Goal: Task Accomplishment & Management: Manage account settings

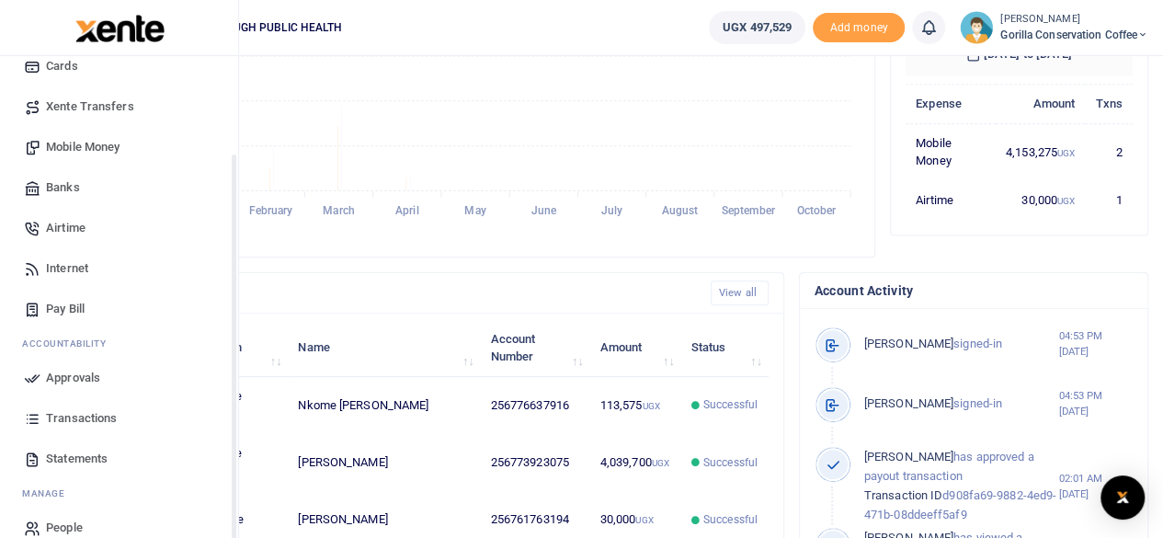
scroll to position [158, 0]
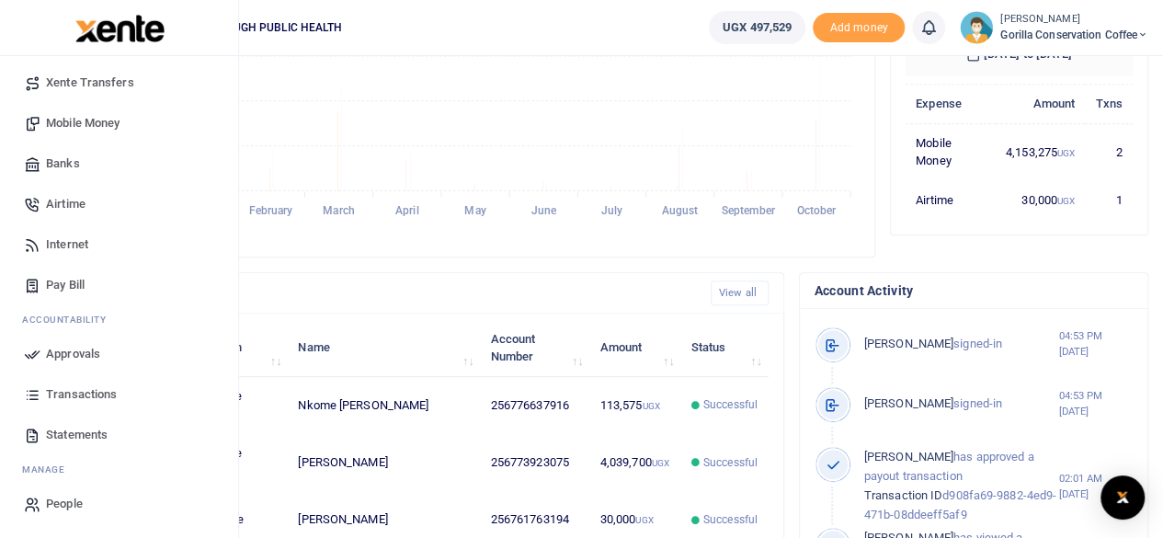
click at [105, 393] on span "Transactions" at bounding box center [81, 394] width 71 height 18
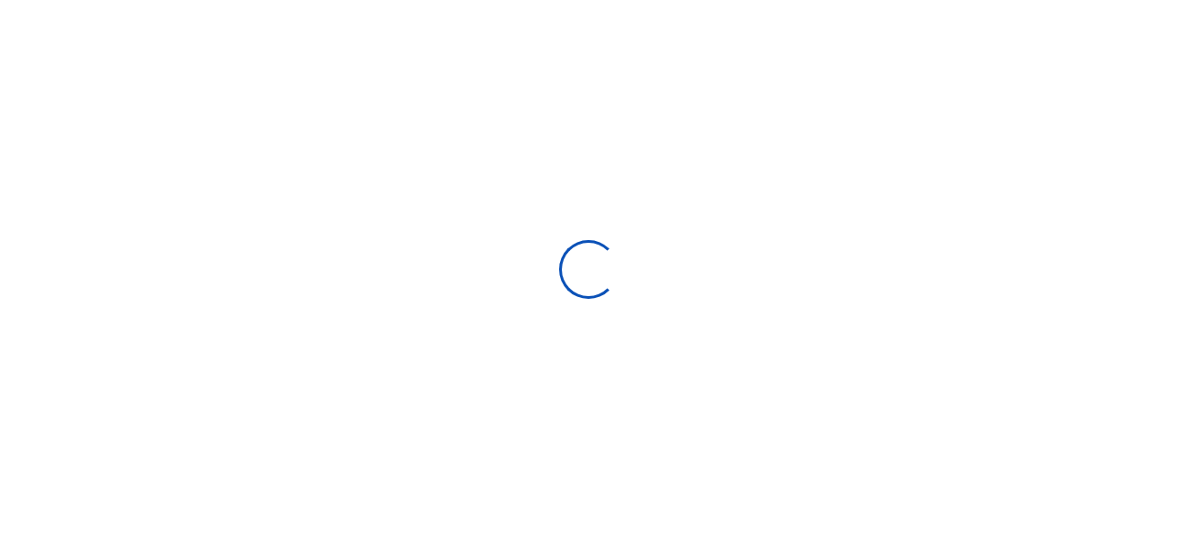
select select
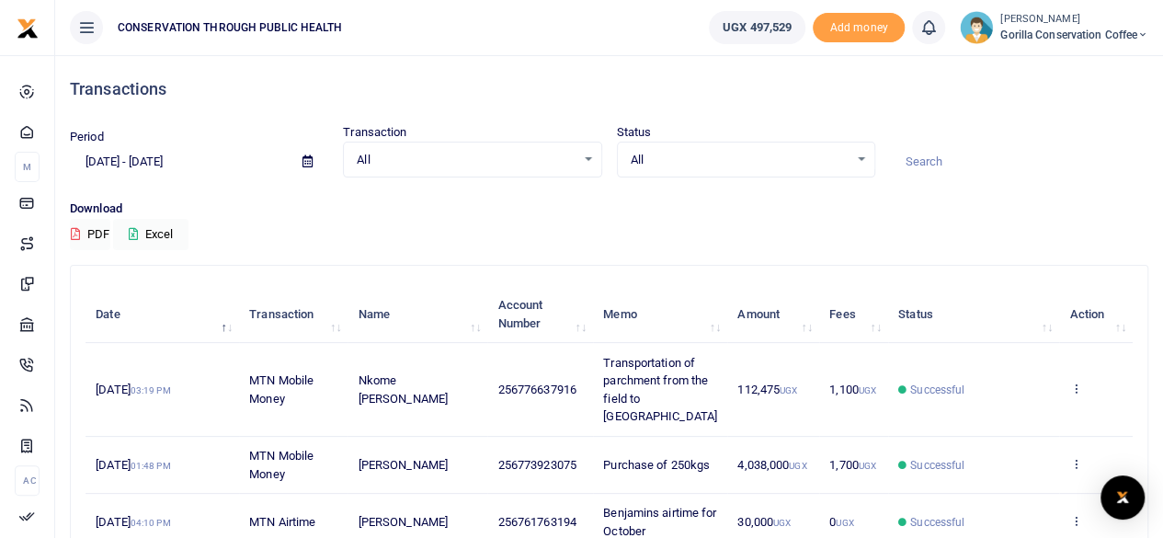
click at [309, 162] on icon at bounding box center [307, 161] width 10 height 12
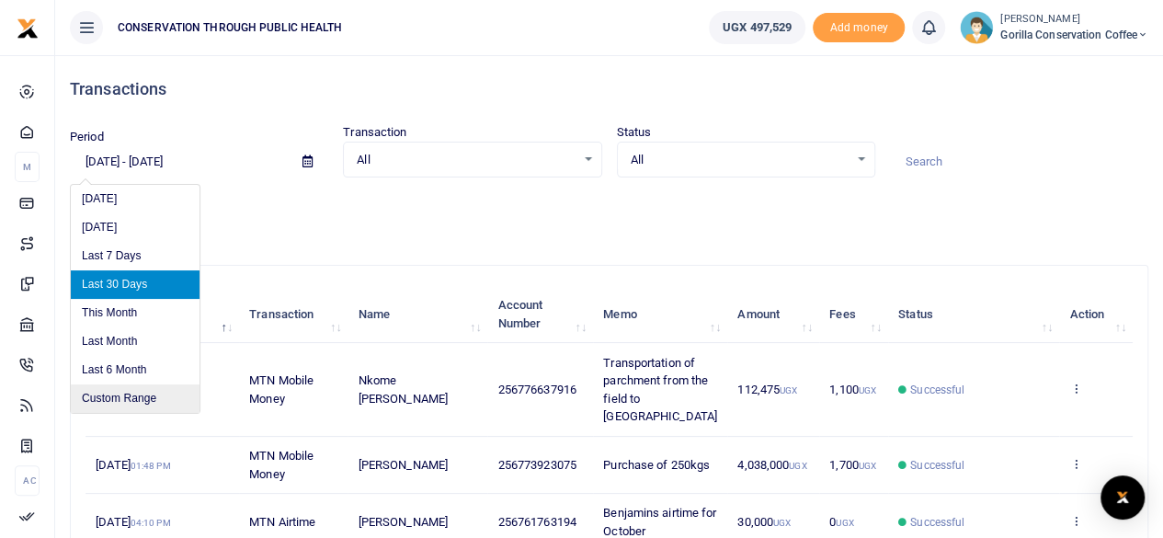
click at [138, 393] on li "Custom Range" at bounding box center [135, 398] width 129 height 29
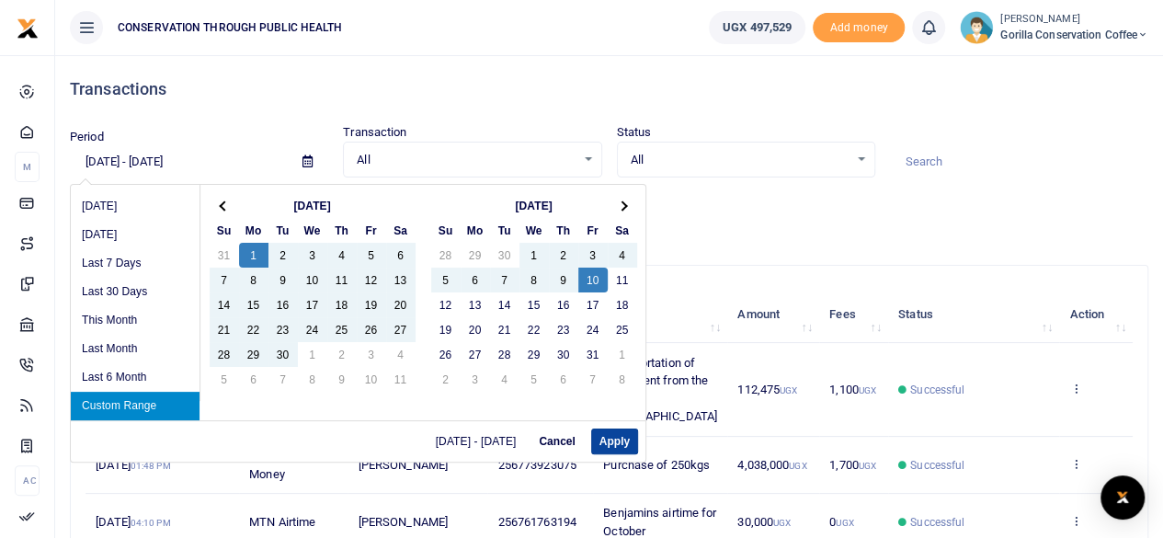
click at [612, 439] on button "Apply" at bounding box center [614, 441] width 47 height 26
type input "09/01/2025 - 10/10/2025"
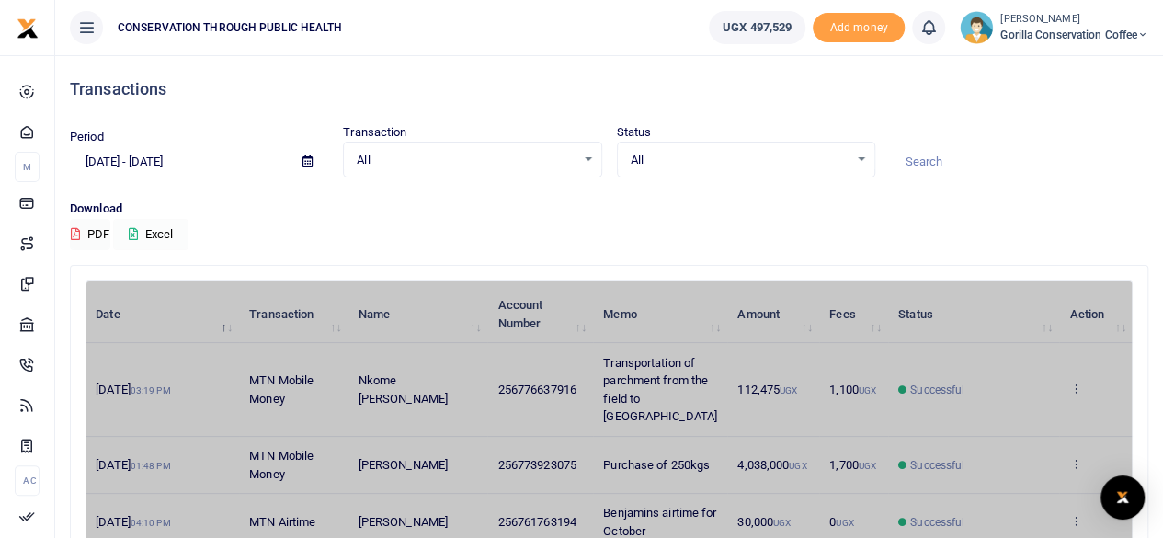
click at [133, 228] on icon at bounding box center [133, 234] width 9 height 12
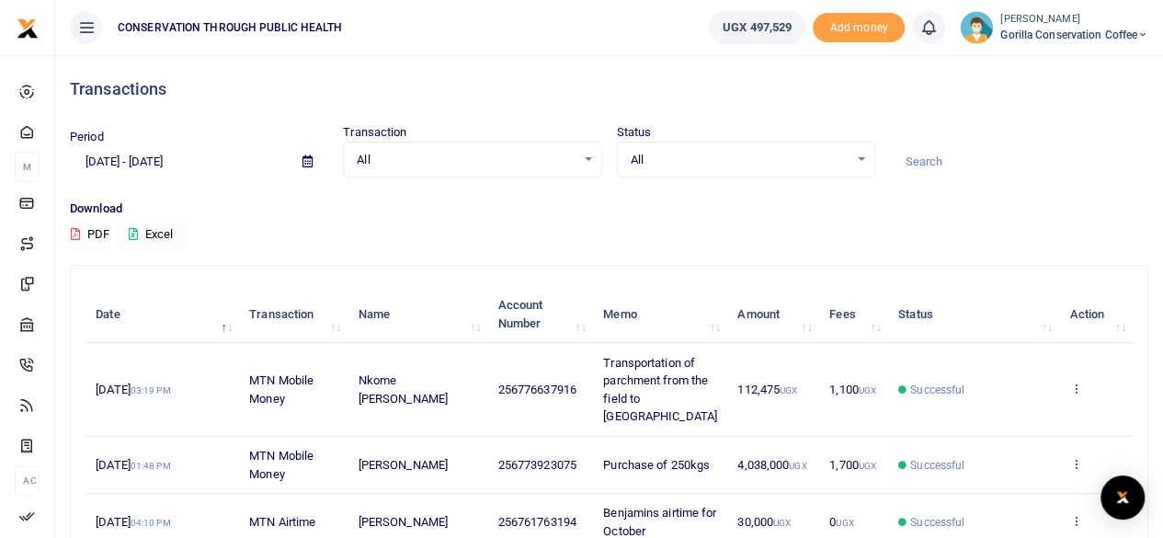
click at [1135, 181] on div "Period 09/01/2025 - 10/10/2025 Transaction All Select an option... All Airtime …" at bounding box center [609, 161] width 1093 height 76
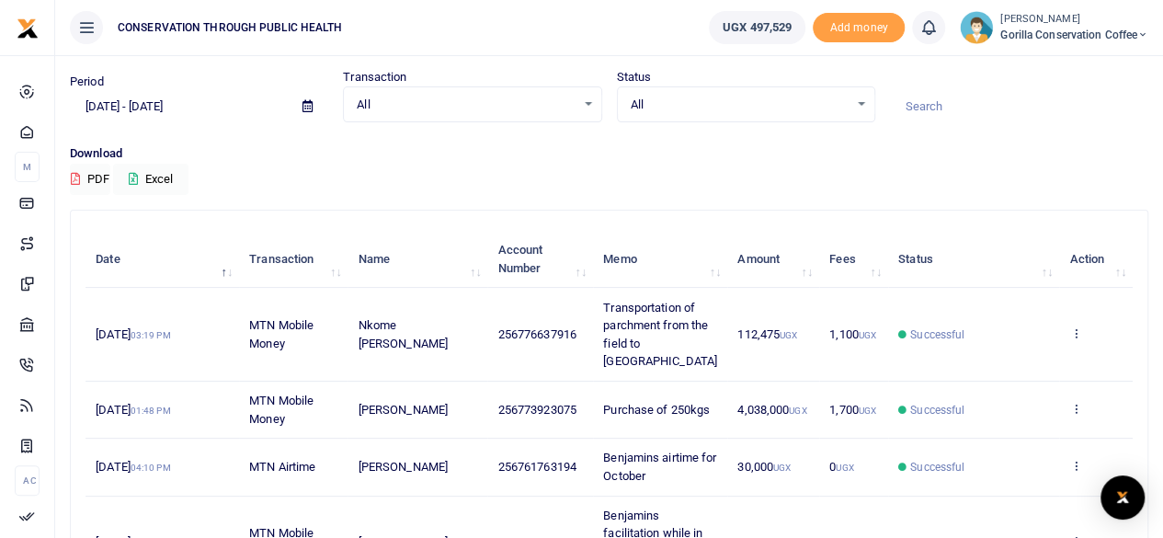
scroll to position [184, 0]
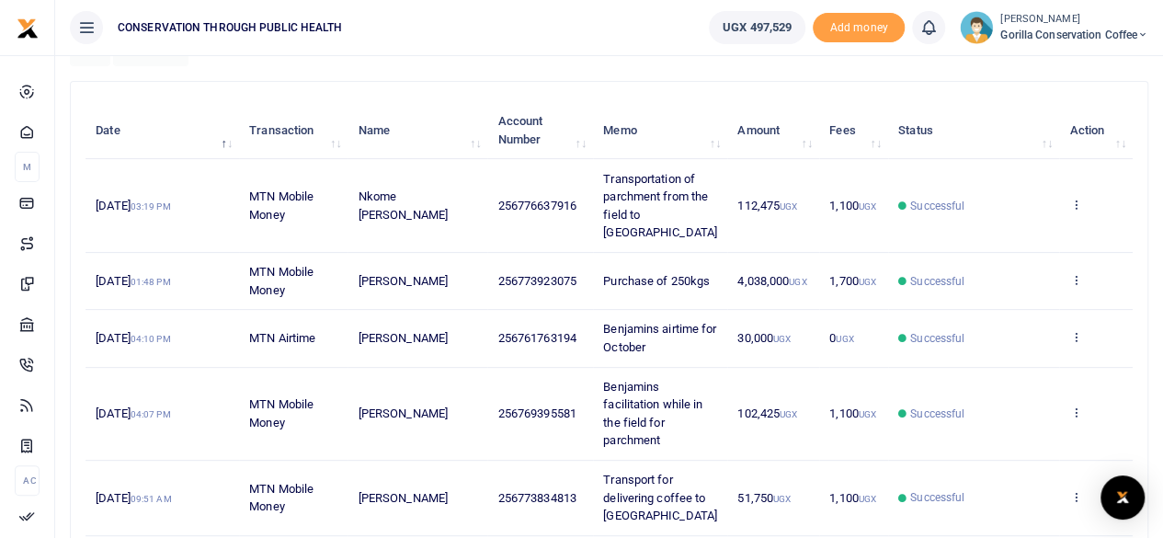
click at [1039, 36] on span "Gorilla Conservation Coffee" at bounding box center [1074, 35] width 148 height 17
click at [1056, 54] on link "Switch accounts" at bounding box center [1079, 67] width 145 height 26
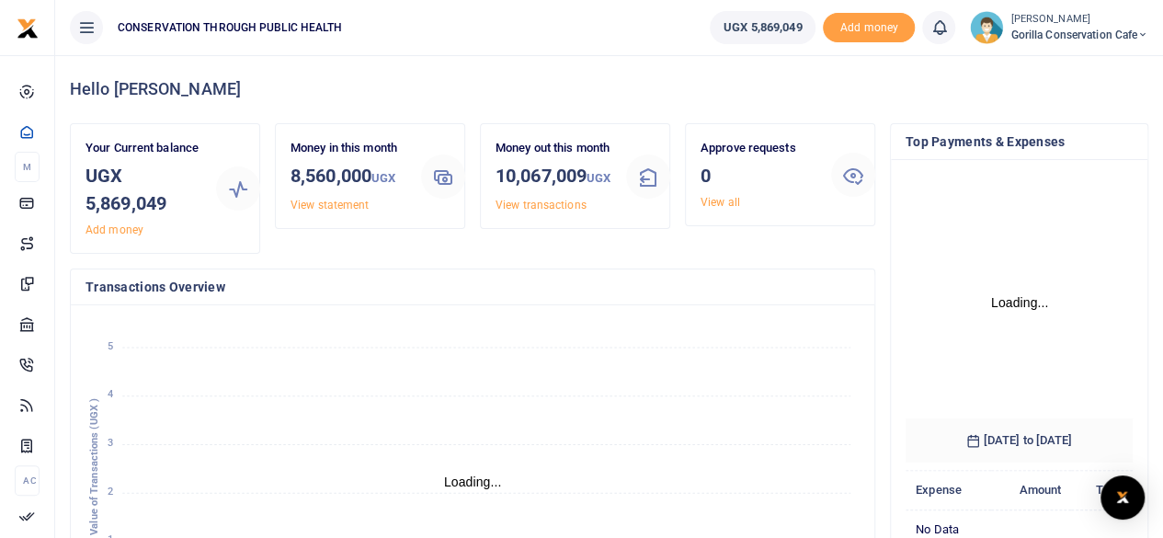
scroll to position [289, 760]
click at [1051, 27] on span "Gorilla Conservation Cafe" at bounding box center [1079, 35] width 138 height 17
click at [1053, 62] on link "Switch accounts" at bounding box center [1079, 67] width 145 height 26
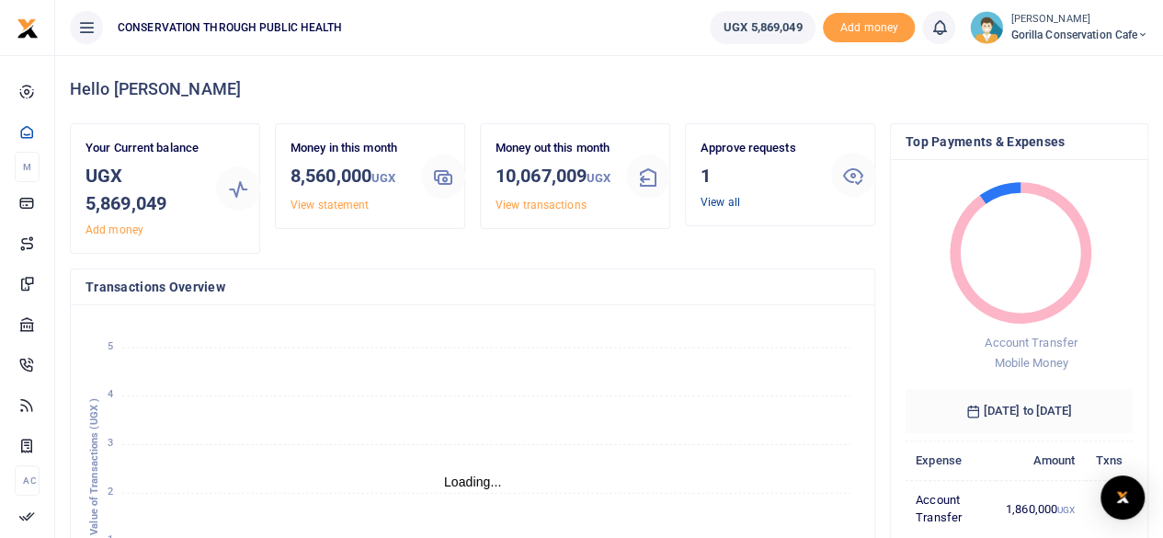
scroll to position [257, 213]
click at [717, 203] on link "View all" at bounding box center [721, 202] width 40 height 13
click at [719, 201] on link "View all" at bounding box center [721, 202] width 40 height 13
click at [728, 198] on link "View all" at bounding box center [721, 202] width 40 height 13
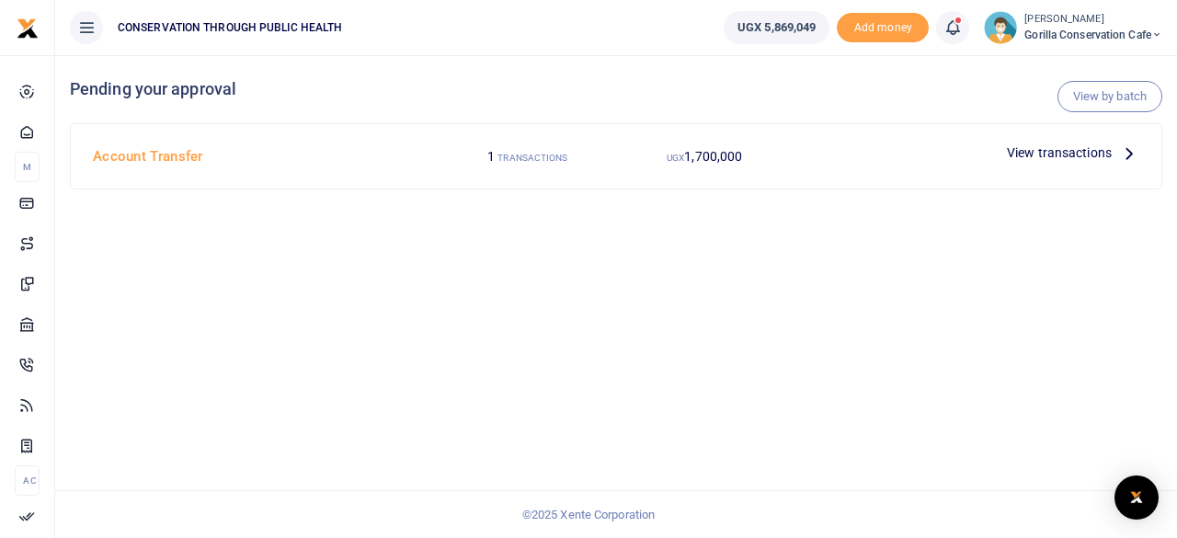
click at [1130, 145] on icon at bounding box center [1129, 153] width 20 height 20
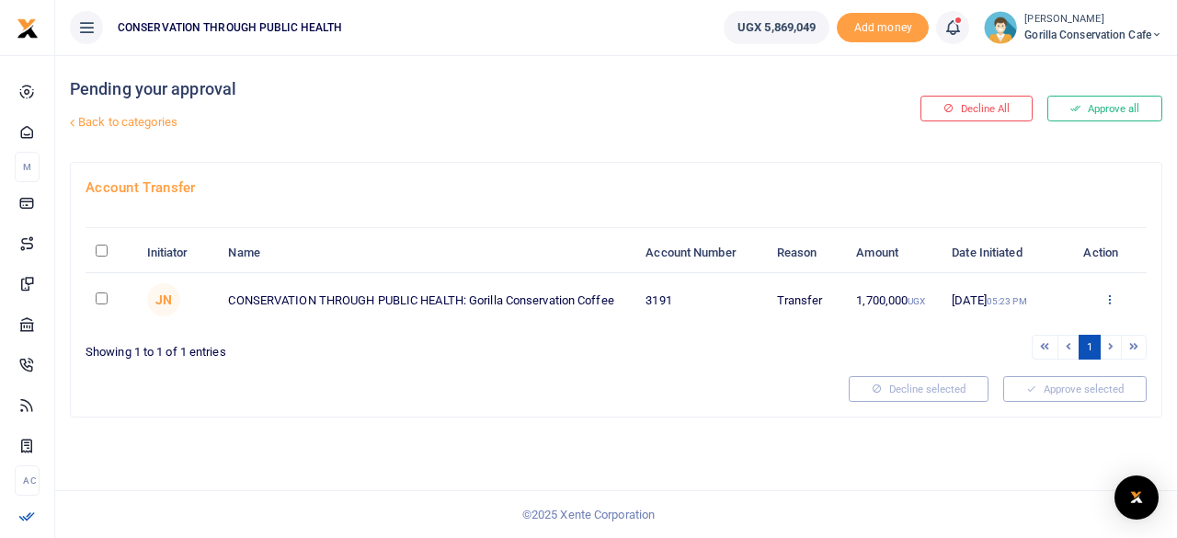
click at [1112, 298] on icon at bounding box center [1109, 298] width 12 height 13
click at [1038, 319] on link "Approve" at bounding box center [1042, 329] width 145 height 26
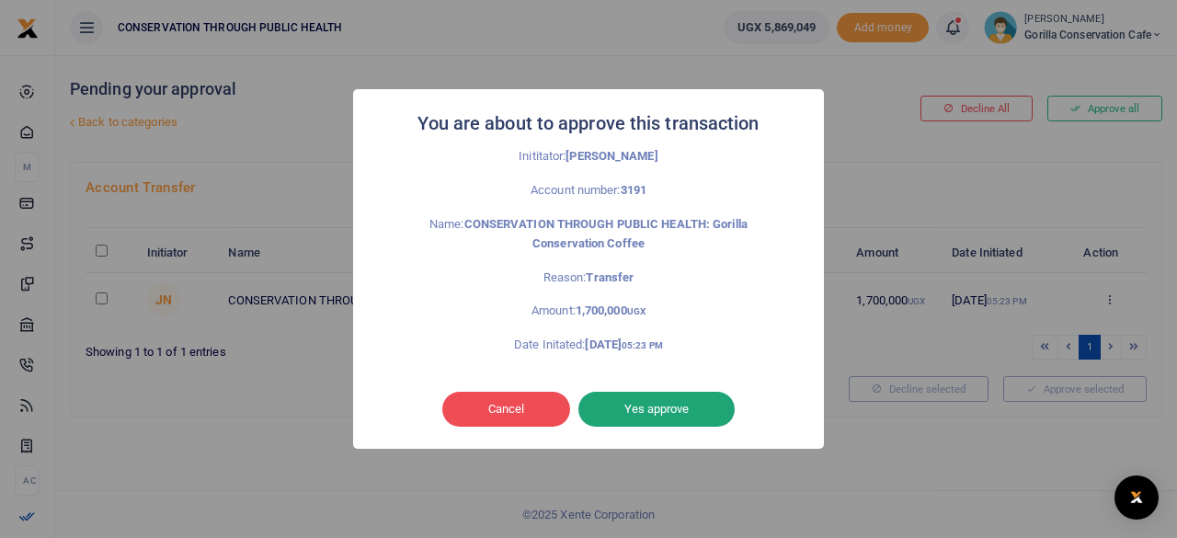
click at [686, 409] on button "Yes approve" at bounding box center [656, 409] width 156 height 35
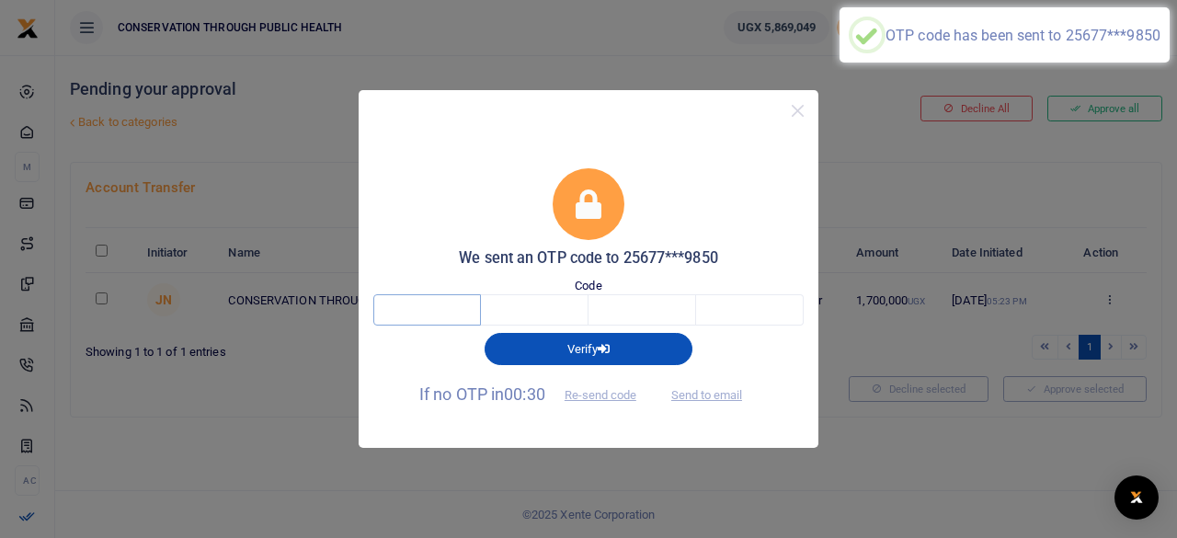
click at [436, 308] on input "text" at bounding box center [427, 309] width 108 height 31
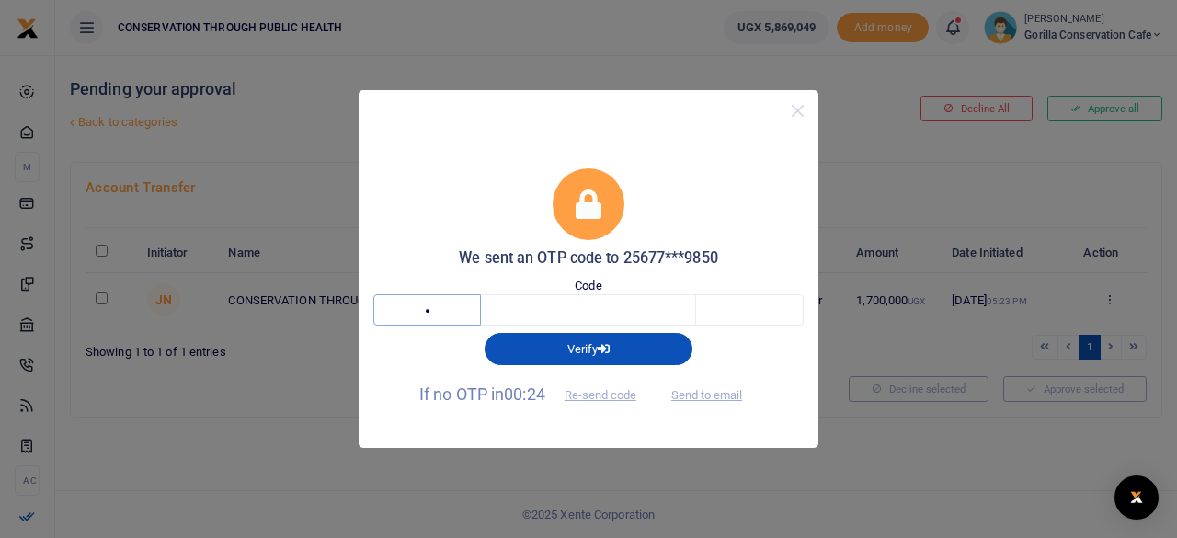
type input "2"
type input "5"
type input "6"
type input "8"
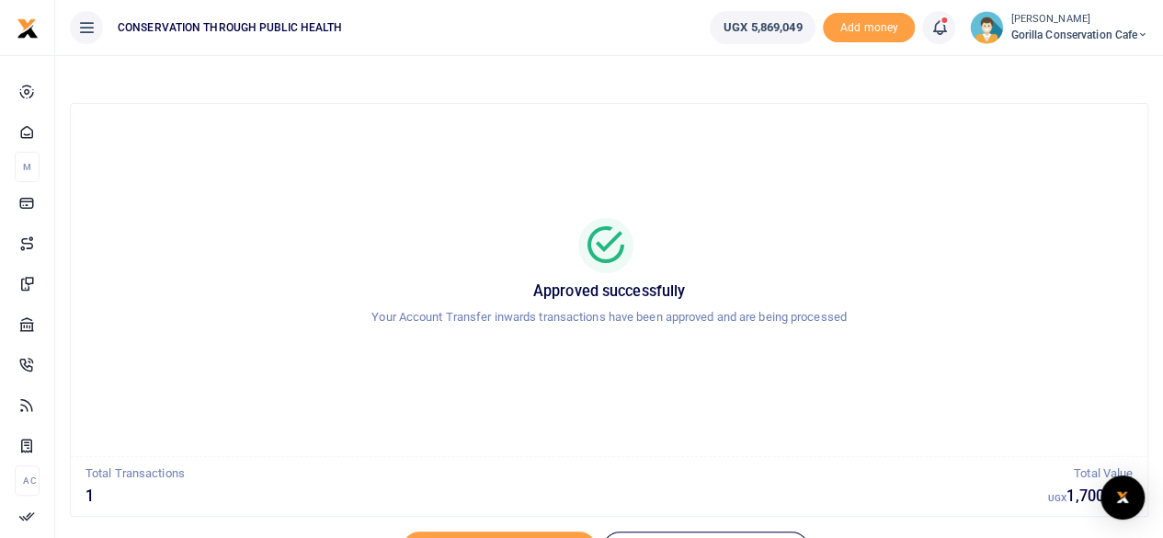
click at [1050, 27] on span "Gorilla Conservation Cafe" at bounding box center [1079, 35] width 138 height 17
click at [1059, 62] on link "Switch accounts" at bounding box center [1079, 67] width 145 height 26
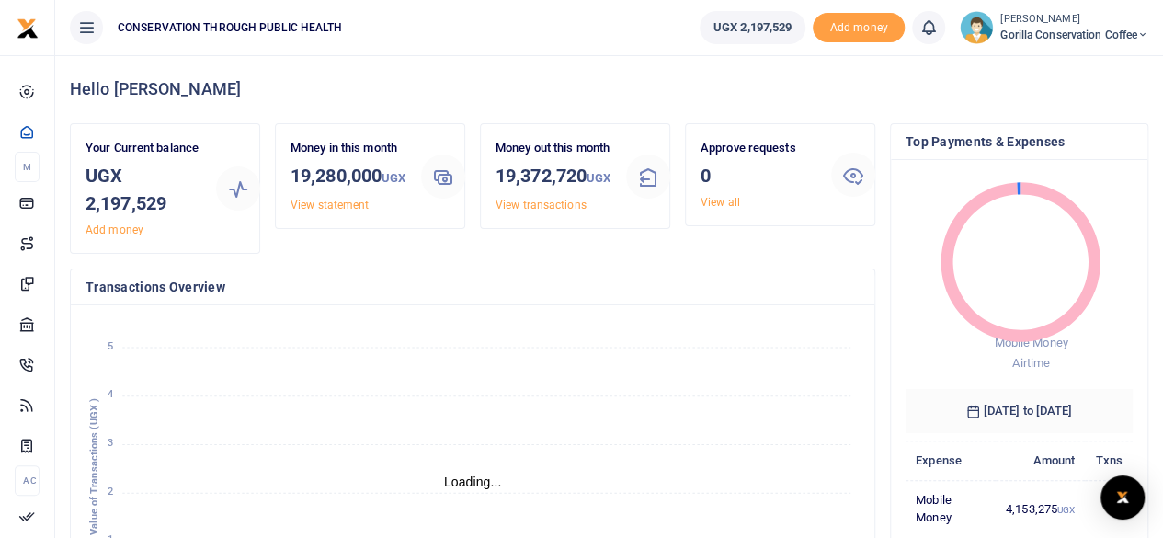
scroll to position [15, 15]
click at [716, 201] on link "View all" at bounding box center [721, 202] width 40 height 13
click at [724, 201] on link "View all" at bounding box center [721, 202] width 40 height 13
click at [1057, 25] on small "[PERSON_NAME]" at bounding box center [1074, 20] width 148 height 16
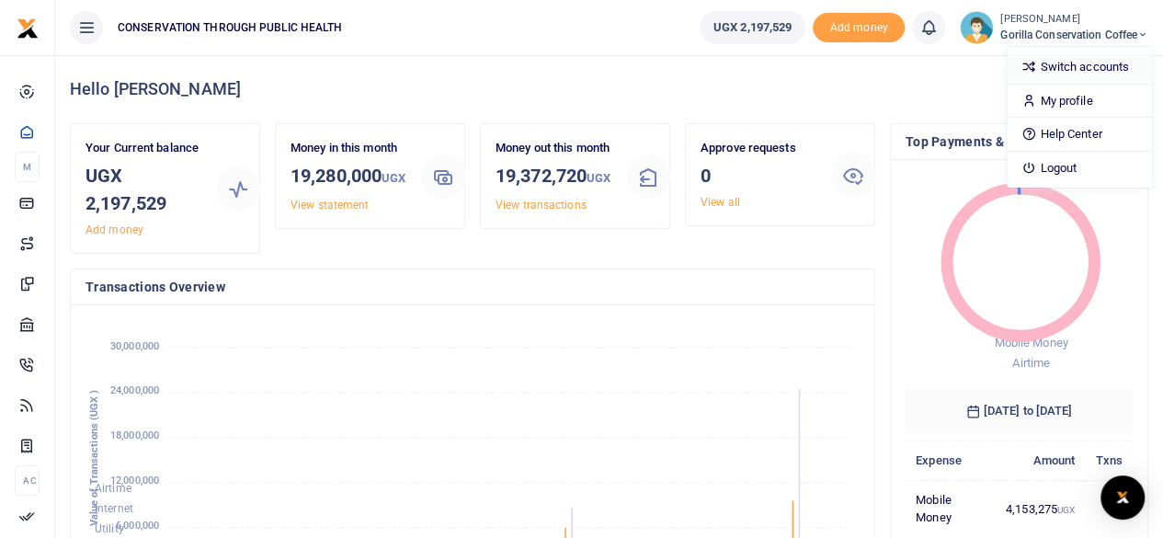
click at [1044, 63] on link "Switch accounts" at bounding box center [1079, 67] width 145 height 26
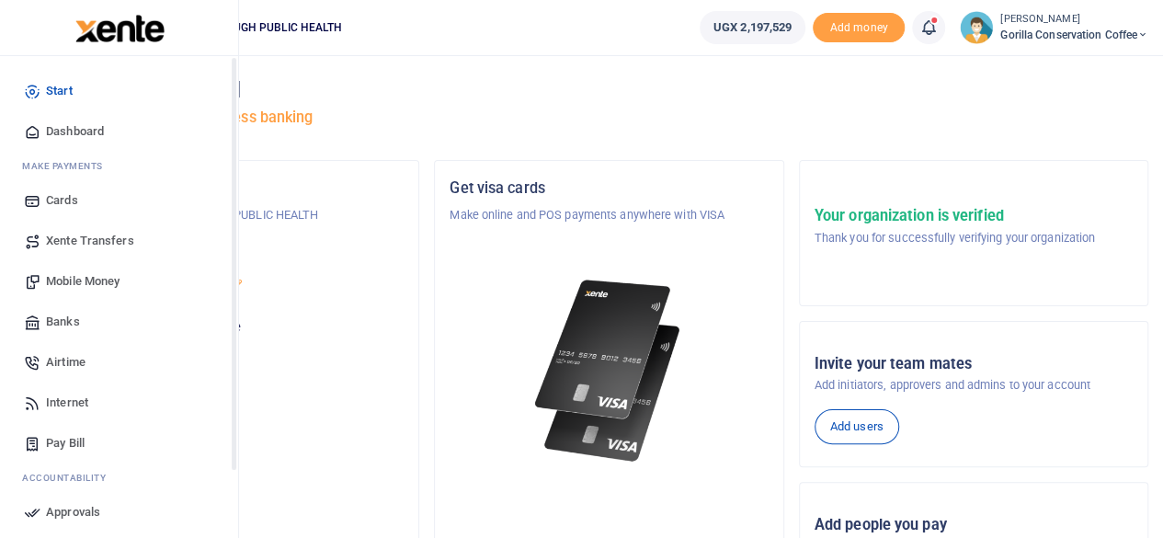
click at [59, 130] on span "Dashboard" at bounding box center [75, 131] width 58 height 18
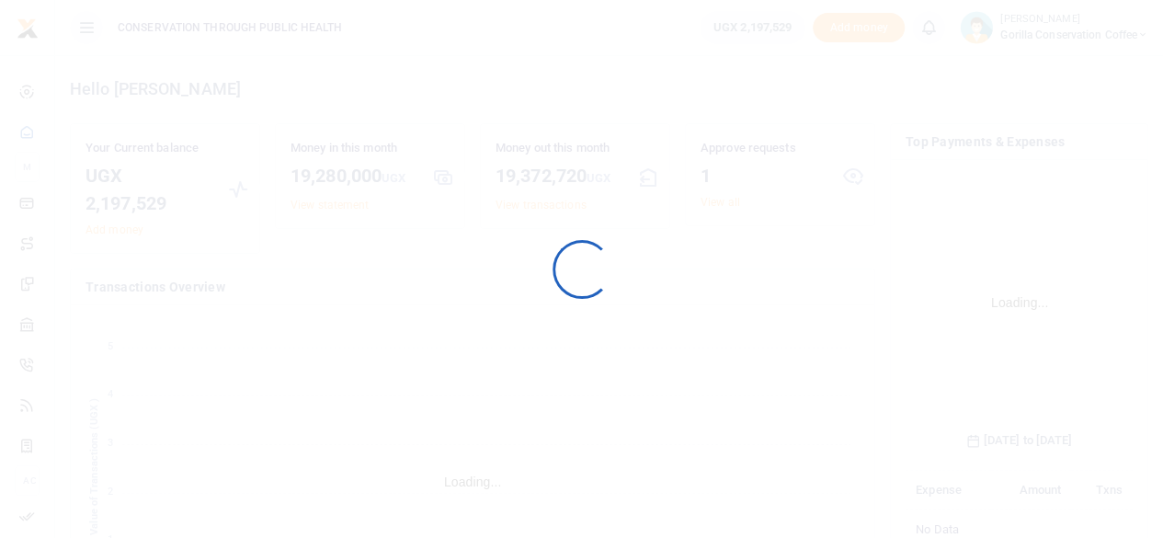
scroll to position [288, 213]
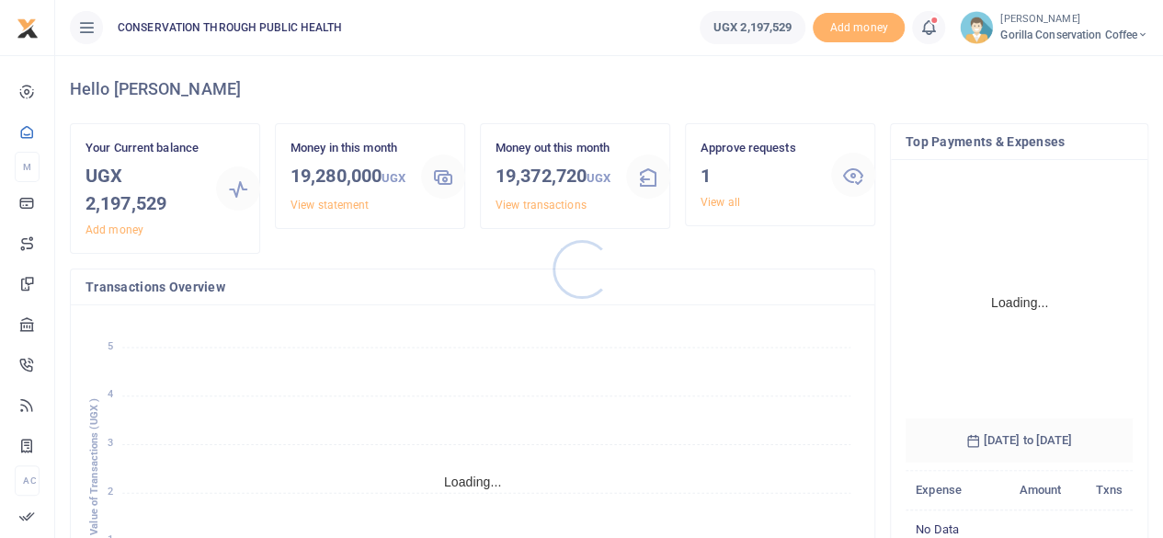
click at [725, 200] on div at bounding box center [581, 269] width 1163 height 538
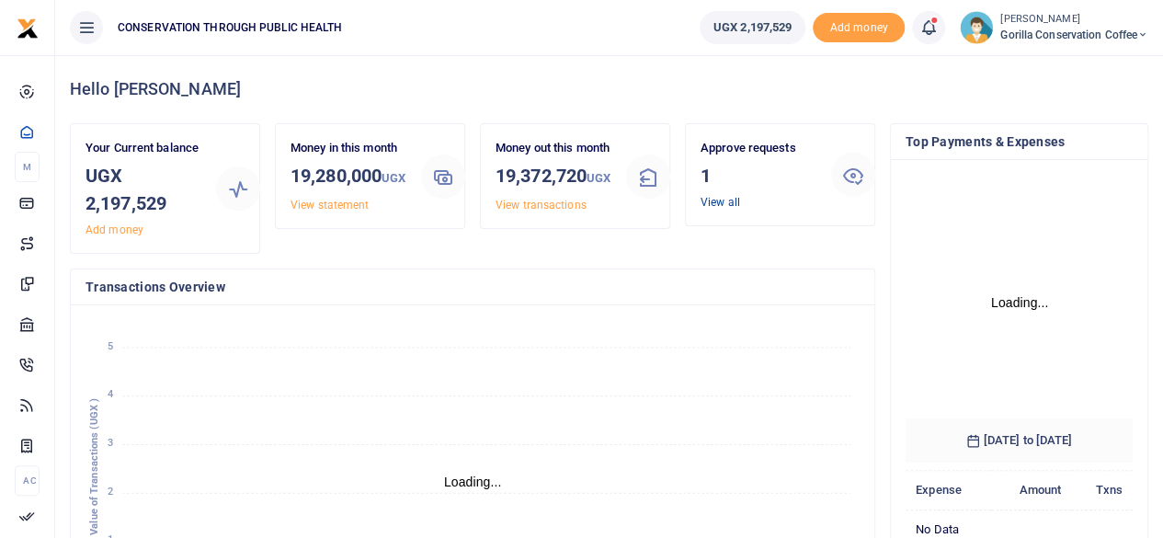
scroll to position [257, 213]
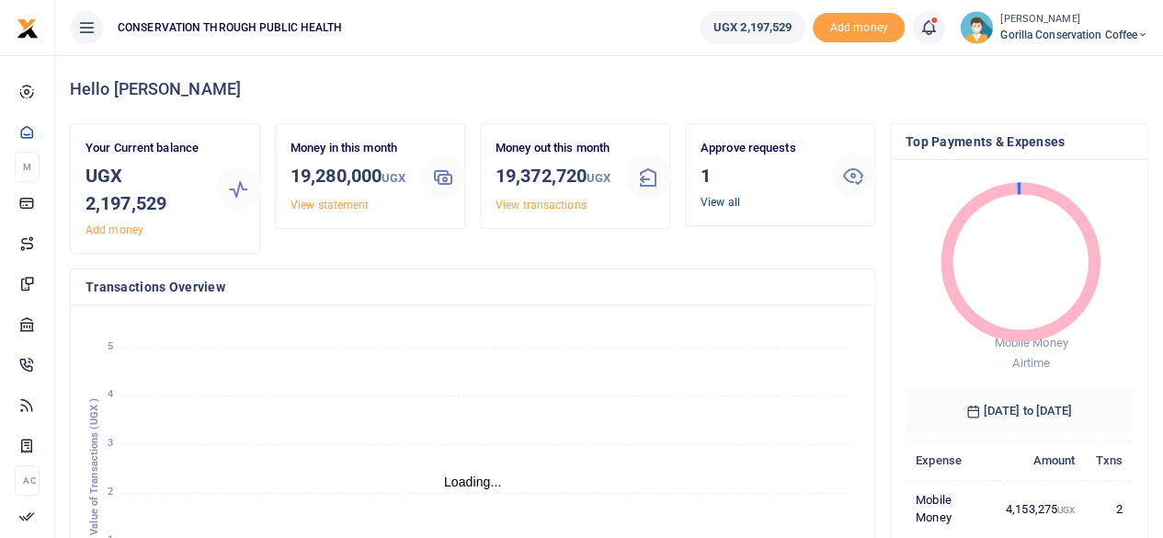
click at [716, 201] on link "View all" at bounding box center [721, 202] width 40 height 13
click at [724, 201] on link "View all" at bounding box center [721, 202] width 40 height 13
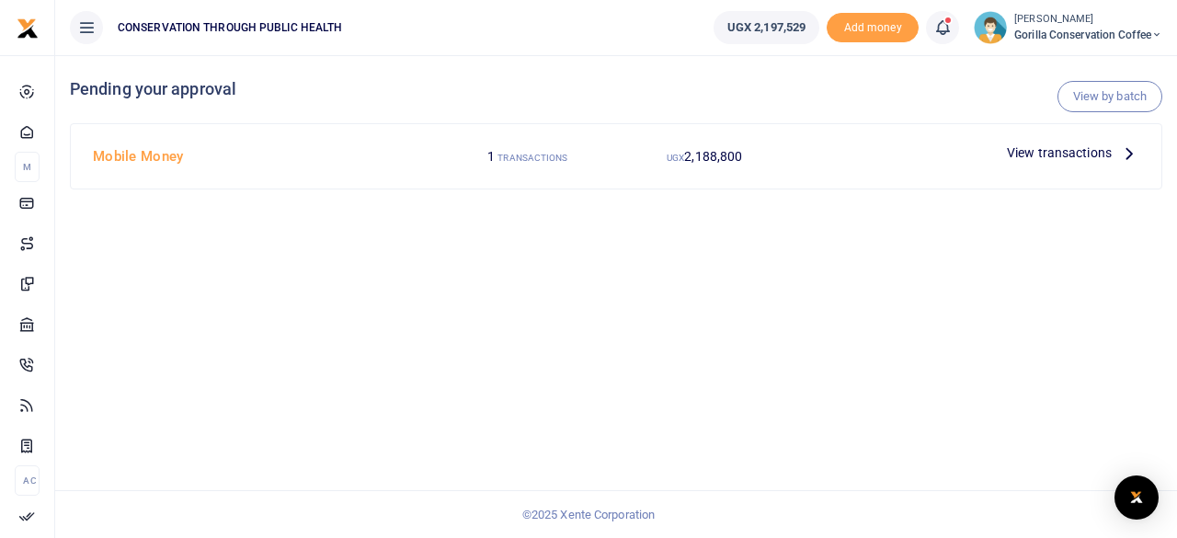
click at [1124, 150] on icon at bounding box center [1129, 153] width 20 height 20
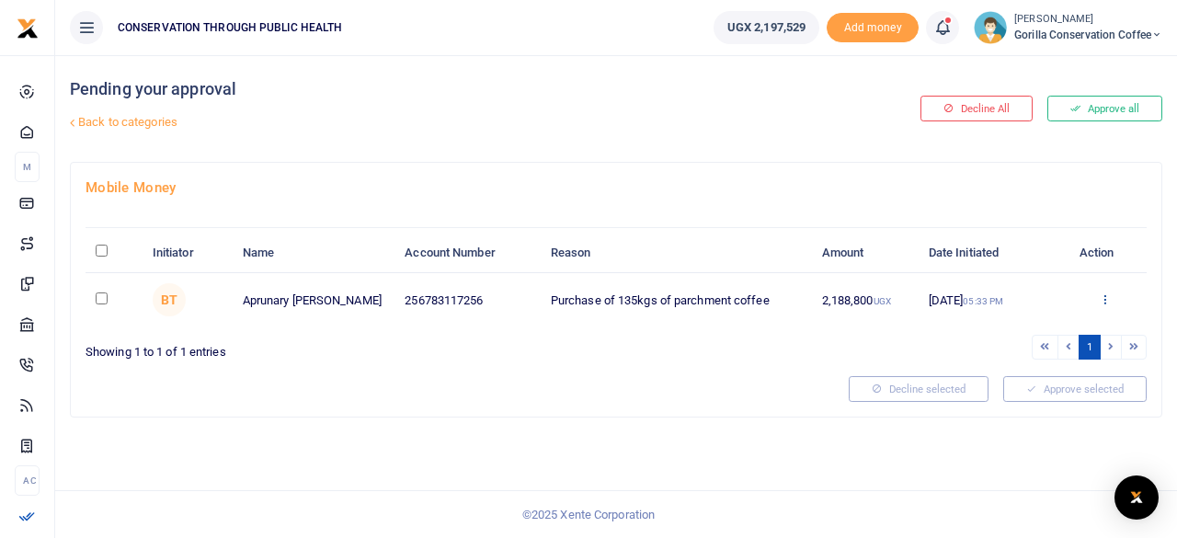
click at [1100, 300] on icon at bounding box center [1105, 298] width 12 height 13
click at [1022, 323] on link "Approve" at bounding box center [1037, 329] width 145 height 26
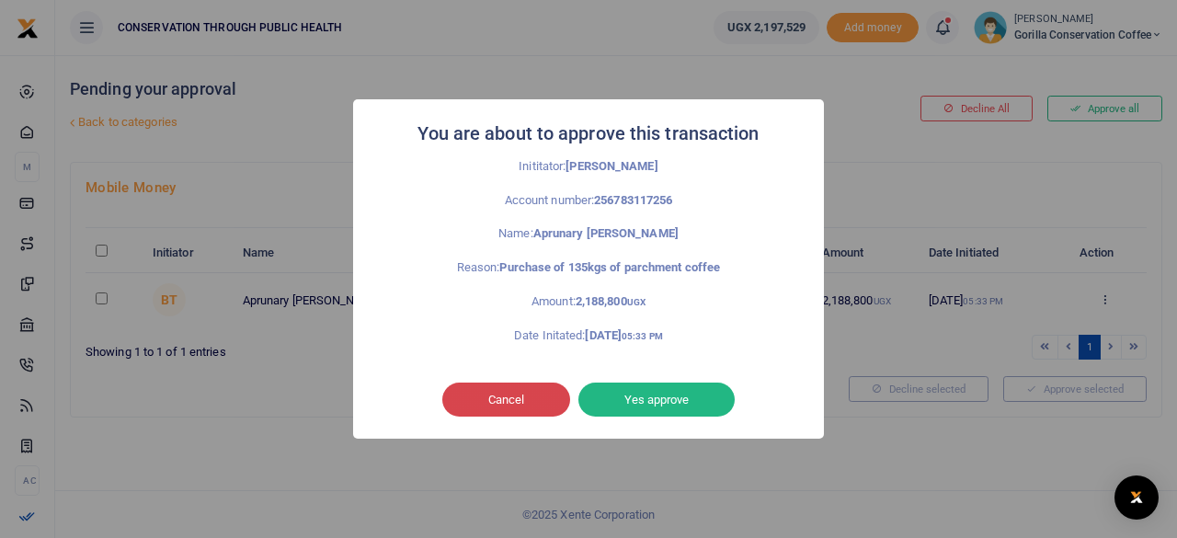
click at [531, 398] on button "Cancel" at bounding box center [506, 399] width 128 height 35
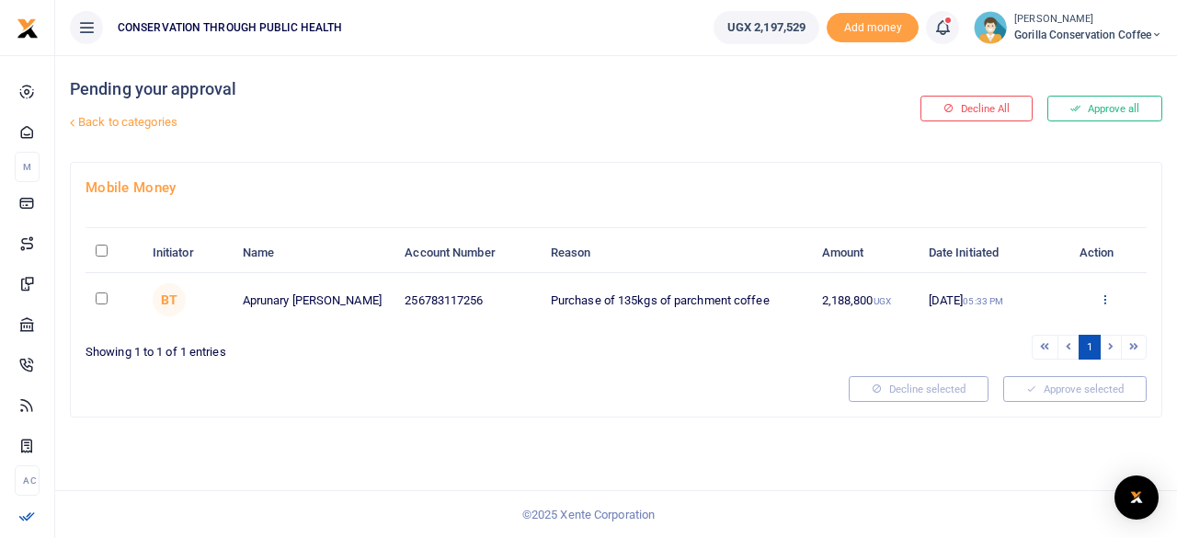
click at [1108, 299] on icon at bounding box center [1105, 298] width 12 height 13
click at [1043, 330] on link "Approve" at bounding box center [1037, 329] width 145 height 26
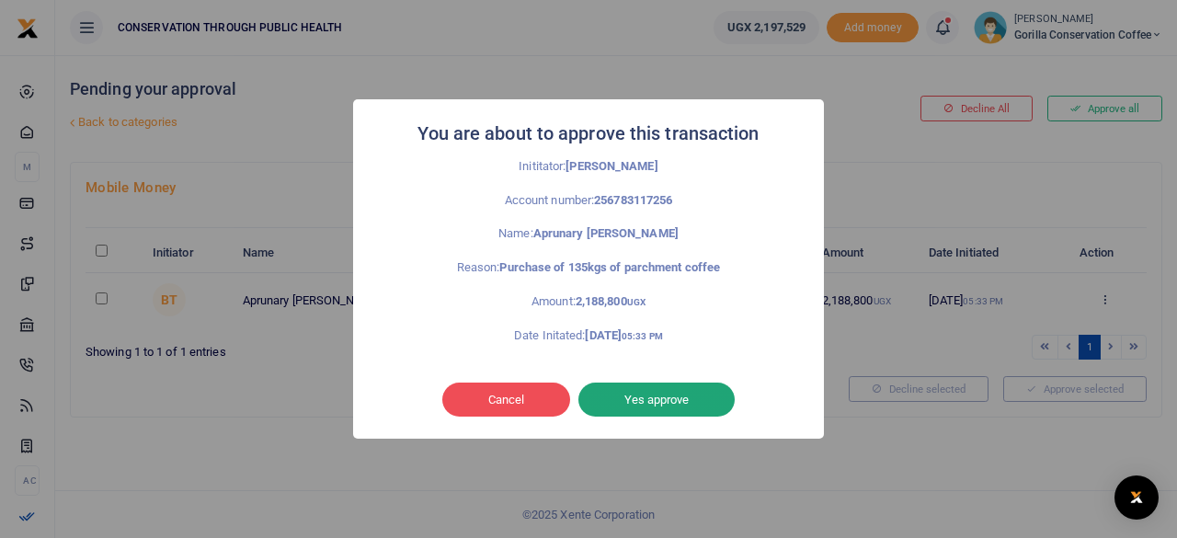
click at [712, 396] on button "Yes approve" at bounding box center [656, 399] width 156 height 35
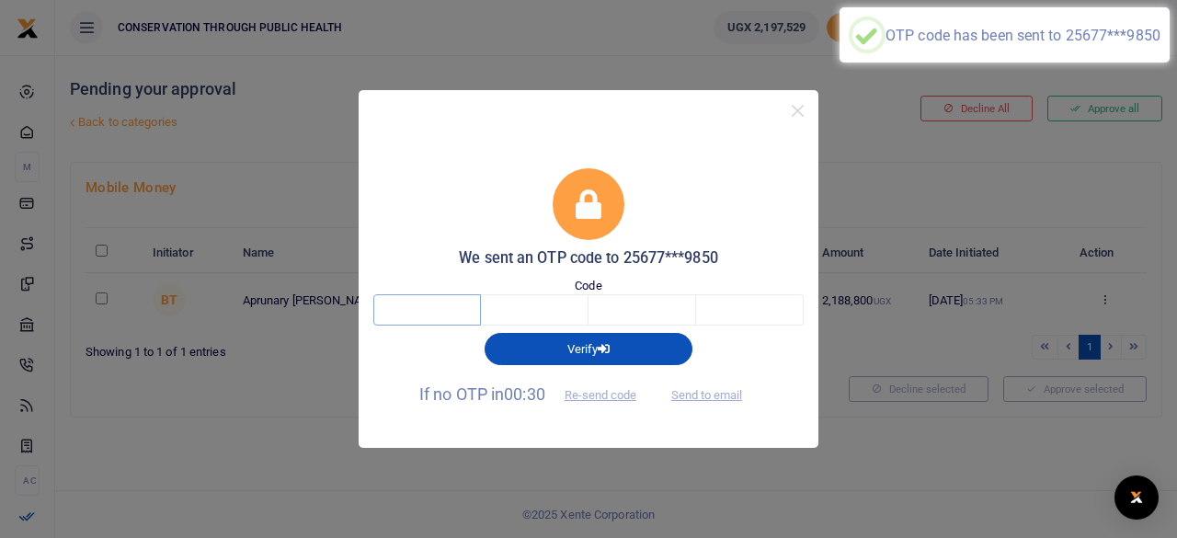
click at [457, 297] on input "text" at bounding box center [427, 309] width 108 height 31
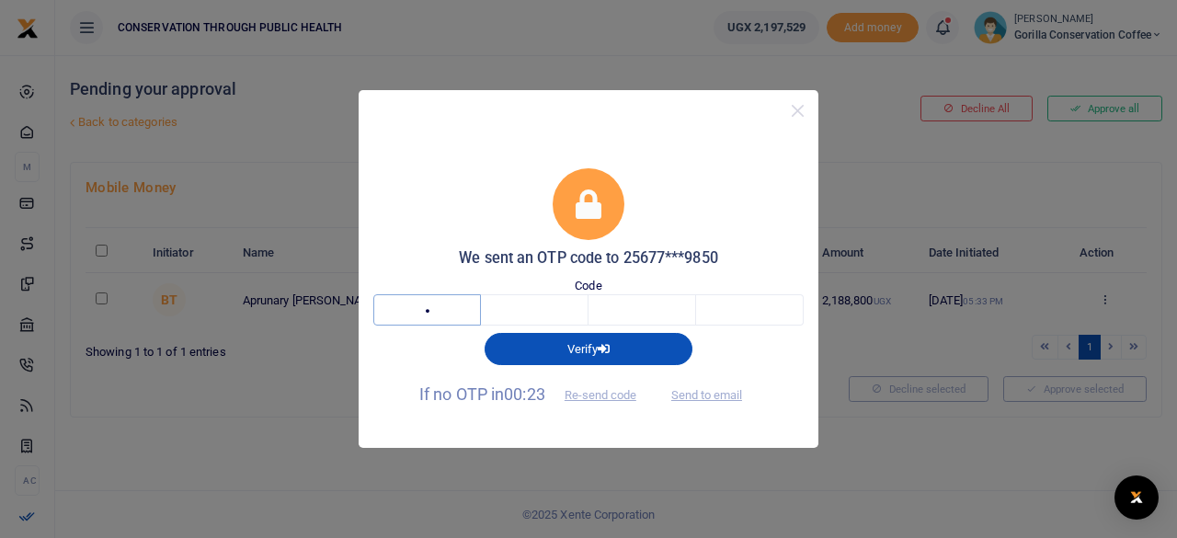
type input "2"
type input "0"
type input "2"
type input "3"
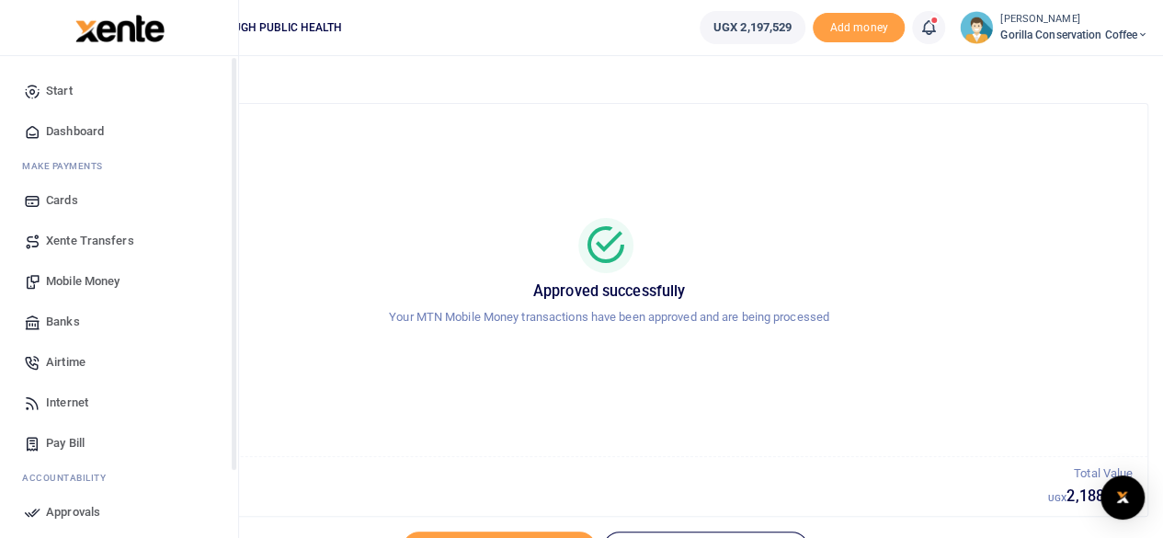
click at [50, 128] on span "Dashboard" at bounding box center [75, 131] width 58 height 18
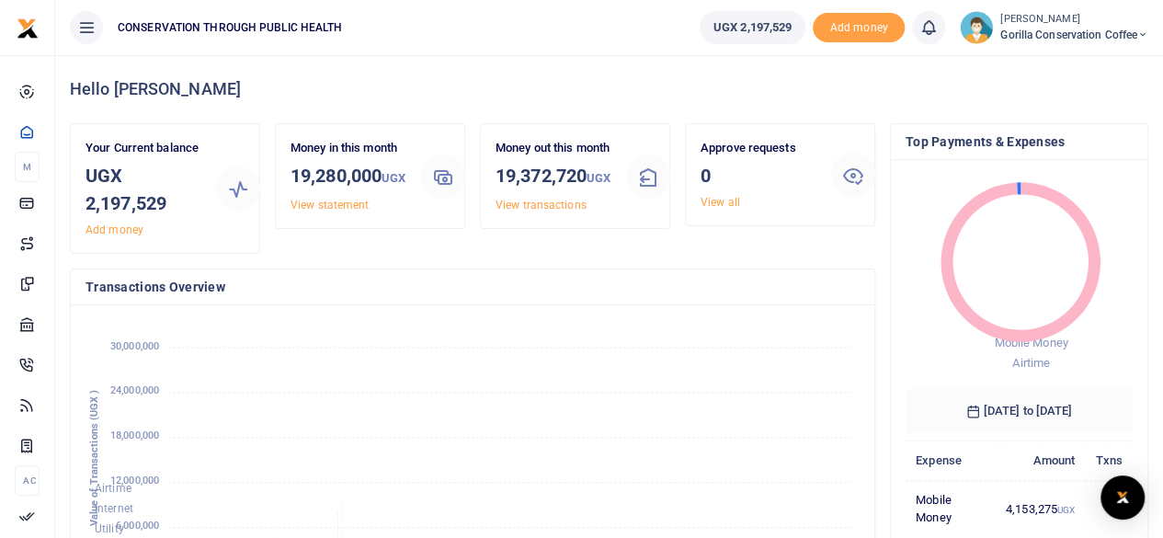
scroll to position [15, 15]
click at [1029, 34] on span "Gorilla Conservation Coffee" at bounding box center [1074, 35] width 148 height 17
click at [1042, 66] on link "Switch accounts" at bounding box center [1079, 67] width 145 height 26
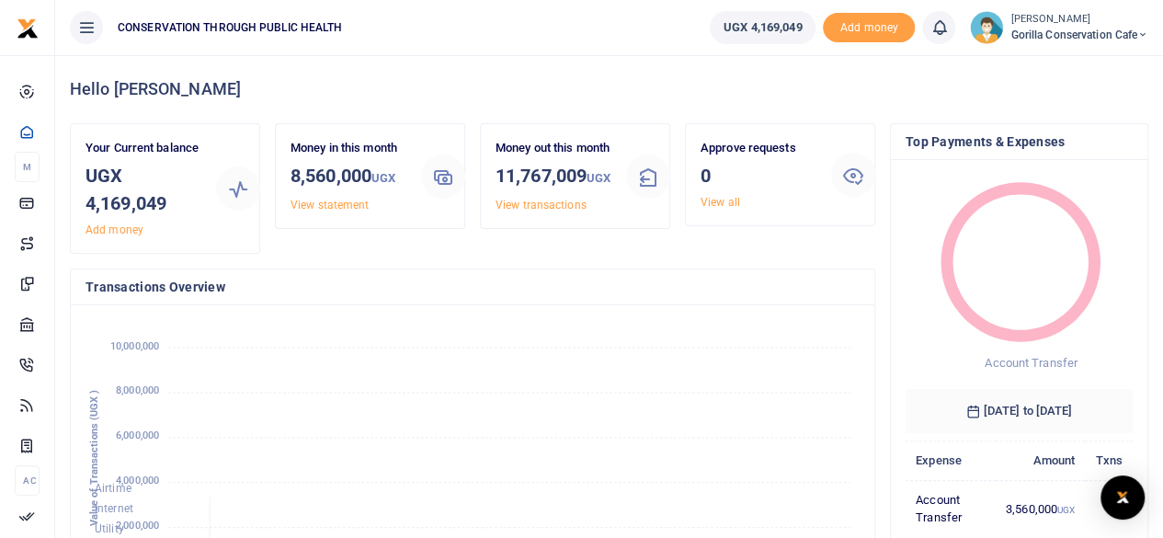
scroll to position [289, 760]
click at [1039, 33] on span "Gorilla Conservation Cafe" at bounding box center [1079, 35] width 138 height 17
click at [1050, 64] on link "Switch accounts" at bounding box center [1079, 67] width 145 height 26
